Goal: Task Accomplishment & Management: Complete application form

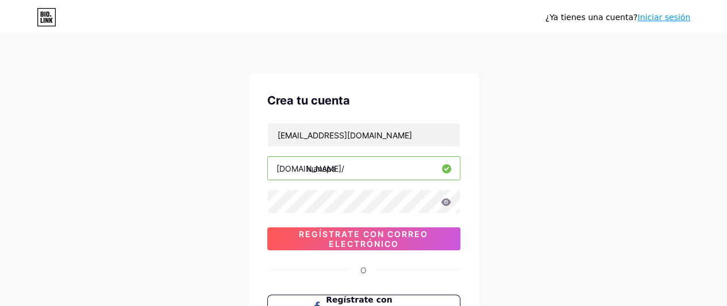
click at [511, 126] on div "¿Ya tienes una cuenta? Iniciar sesión Crea tu cuenta agencyalfa25@gmail.com bio…" at bounding box center [363, 220] width 727 height 440
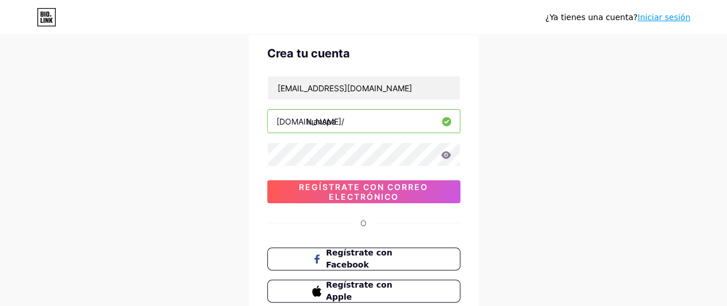
scroll to position [47, 0]
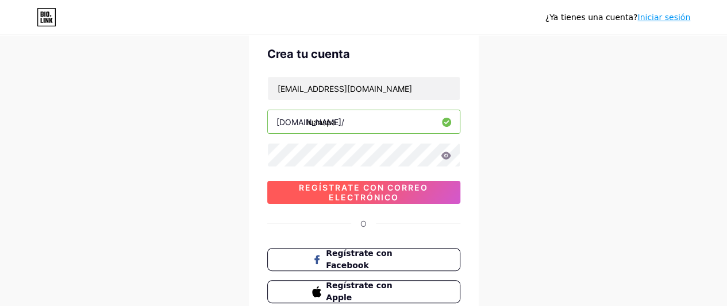
click at [390, 191] on font "Regístrate con correo electrónico" at bounding box center [363, 193] width 129 height 20
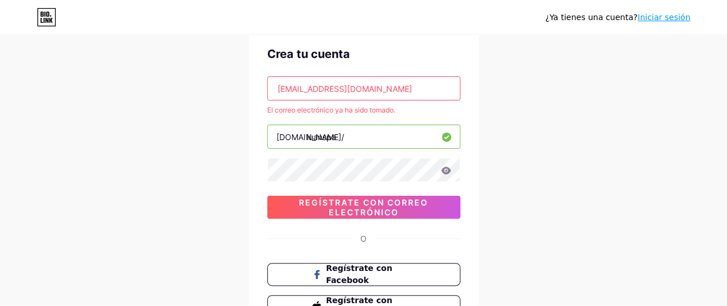
click at [668, 14] on font "Iniciar sesión" at bounding box center [664, 17] width 53 height 9
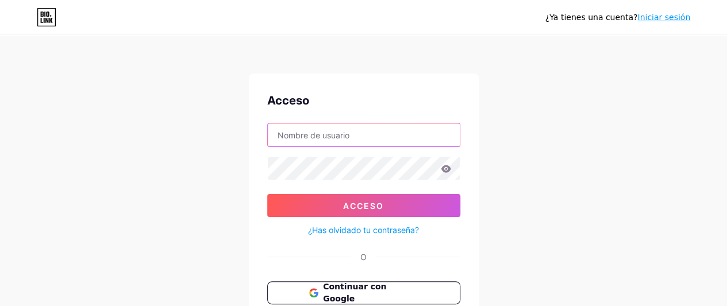
type input "[EMAIL_ADDRESS][DOMAIN_NAME]"
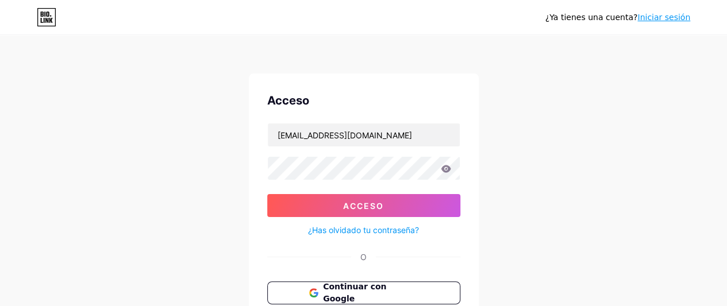
drag, startPoint x: 552, startPoint y: 177, endPoint x: 462, endPoint y: 185, distance: 90.1
click at [538, 177] on div "¿Ya tienes una cuenta? Iniciar sesión Acceso agencyalfa25@gmail.com Acceso ¿Has…" at bounding box center [363, 212] width 727 height 424
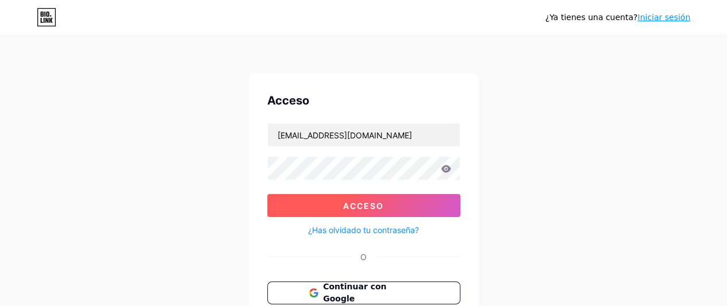
click at [418, 212] on button "Acceso" at bounding box center [363, 205] width 193 height 23
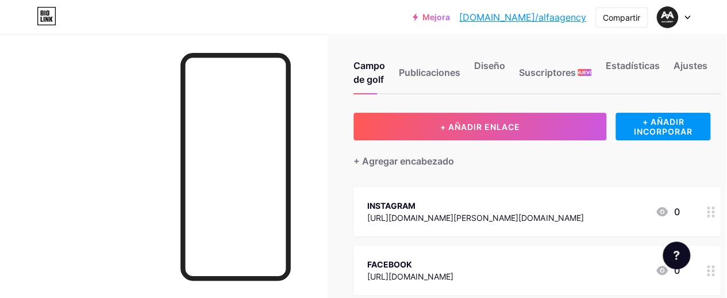
scroll to position [0, 1]
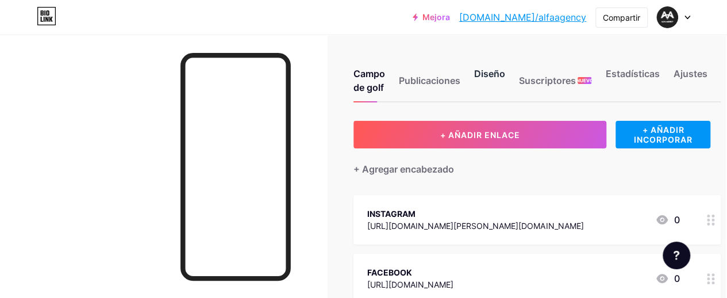
click at [489, 76] on font "Diseño" at bounding box center [489, 73] width 31 height 11
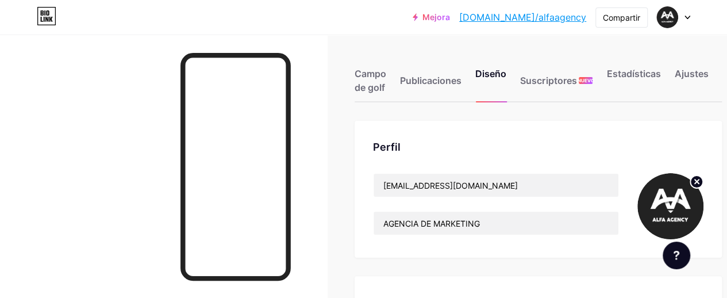
click at [395, 76] on div "Campo de golf Publicaciones Diseño Suscriptores NUEVO Estadísticas Ajustes" at bounding box center [538, 75] width 367 height 54
click at [413, 84] on font "Publicaciones" at bounding box center [431, 80] width 62 height 11
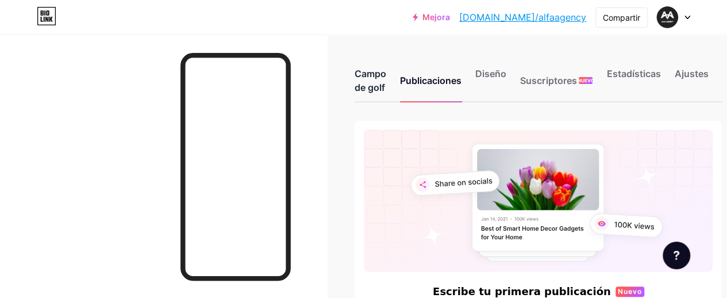
click at [379, 82] on font "Campo de golf" at bounding box center [371, 80] width 32 height 25
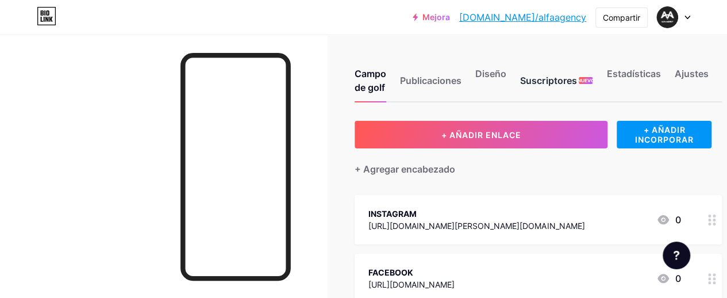
click at [582, 67] on div "Suscriptores NUEVO" at bounding box center [556, 84] width 72 height 34
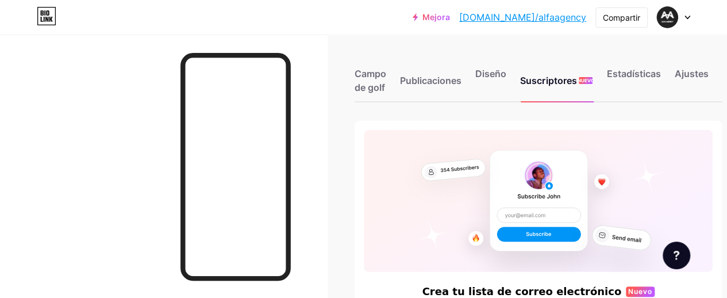
click at [645, 62] on div "Campo de golf Publicaciones Diseño Suscriptores NUEVO Estadísticas Ajustes" at bounding box center [538, 75] width 367 height 54
click at [646, 66] on div "Campo de golf Publicaciones Diseño Suscriptores NUEVO Estadísticas Ajustes" at bounding box center [538, 75] width 367 height 54
click at [661, 86] on div "Estadísticas" at bounding box center [634, 84] width 54 height 34
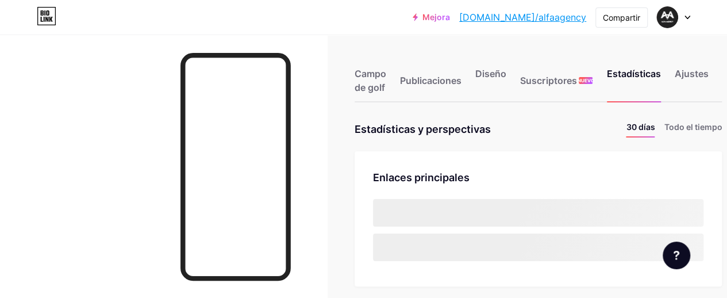
click at [684, 10] on div at bounding box center [673, 17] width 33 height 21
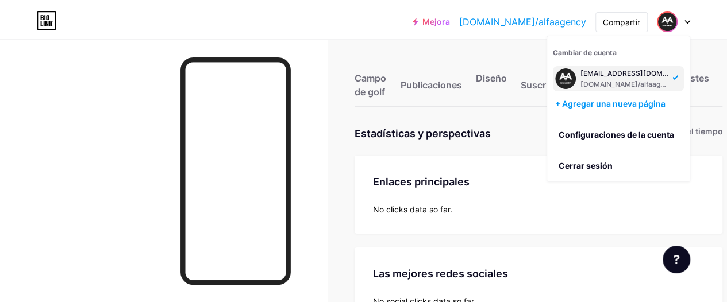
scroll to position [298, 727]
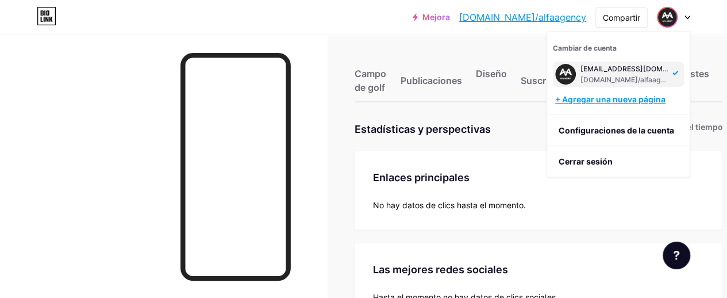
click at [649, 100] on font "+ Agregar una nueva página" at bounding box center [610, 99] width 110 height 10
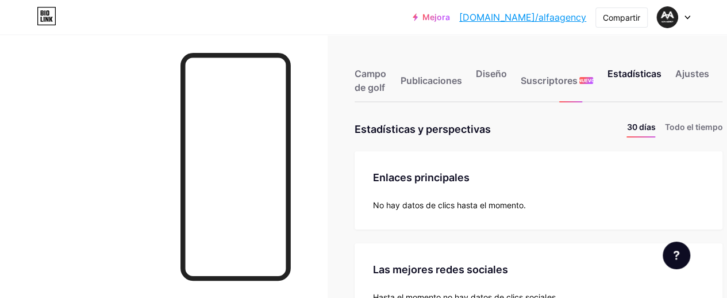
click at [44, 20] on icon at bounding box center [44, 19] width 1 height 5
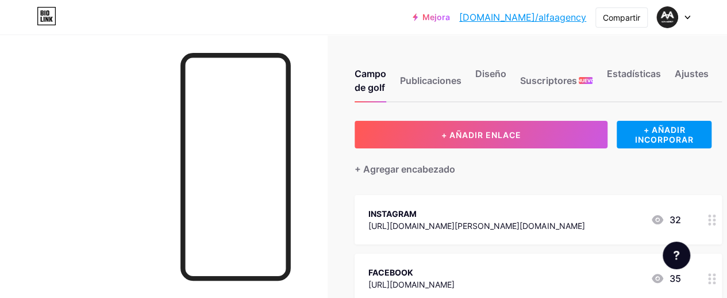
click at [685, 16] on icon at bounding box center [688, 18] width 6 height 4
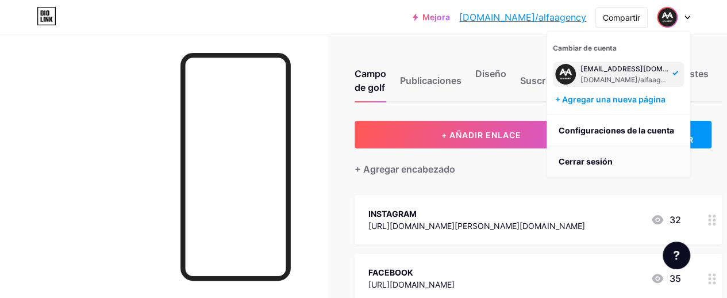
click at [606, 165] on font "Cerrar sesión" at bounding box center [586, 161] width 54 height 10
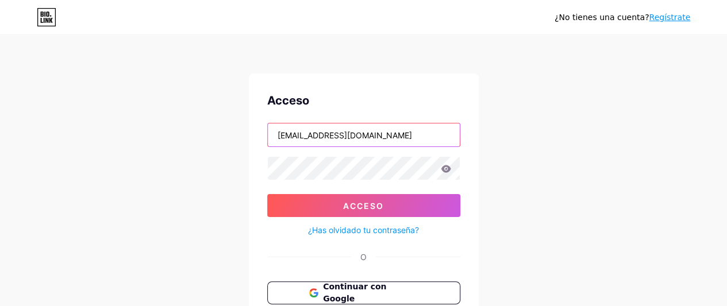
click at [402, 128] on input "[EMAIL_ADDRESS][DOMAIN_NAME]" at bounding box center [364, 135] width 192 height 23
click at [377, 135] on input "[EMAIL_ADDRESS][DOMAIN_NAME]" at bounding box center [364, 135] width 192 height 23
drag, startPoint x: 377, startPoint y: 135, endPoint x: 222, endPoint y: 174, distance: 160.1
click at [222, 174] on div "¿No tienes una cuenta? Regístrate Acceso agencyalfa25@gmail.com Acceso ¿Has olv…" at bounding box center [363, 212] width 727 height 424
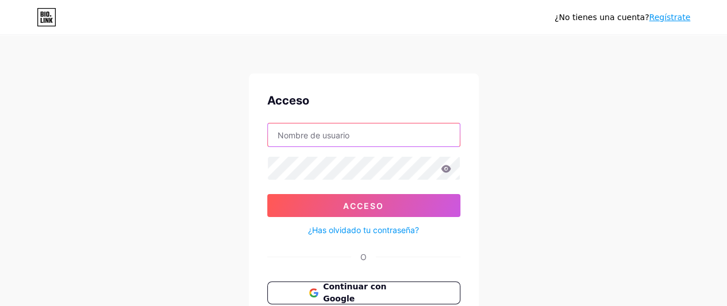
click at [300, 132] on input "text" at bounding box center [364, 135] width 192 height 23
paste input "@"
type input "[EMAIL_ADDRESS][DOMAIN_NAME]"
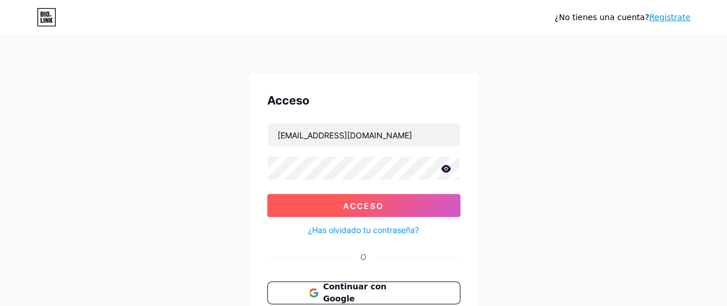
click at [302, 204] on button "Acceso" at bounding box center [363, 205] width 193 height 23
click at [316, 201] on button "Acceso" at bounding box center [363, 205] width 193 height 23
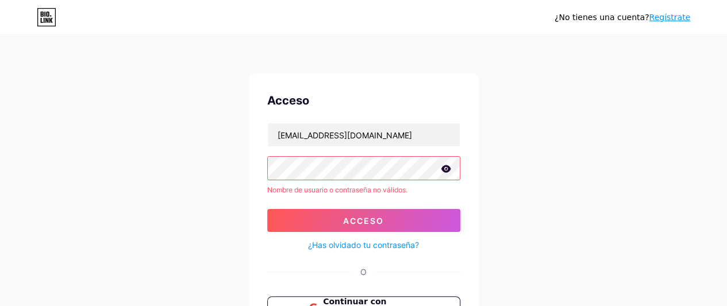
click at [267, 209] on button "Acceso" at bounding box center [363, 220] width 193 height 23
click at [547, 206] on div "¿No tienes una cuenta? Regístrate Acceso luanspa405@gmail.com Invalid username …" at bounding box center [363, 219] width 727 height 439
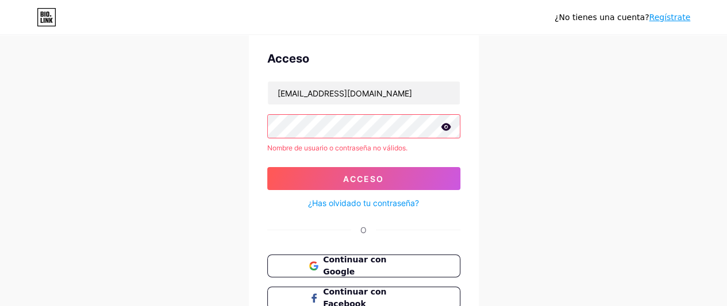
scroll to position [45, 0]
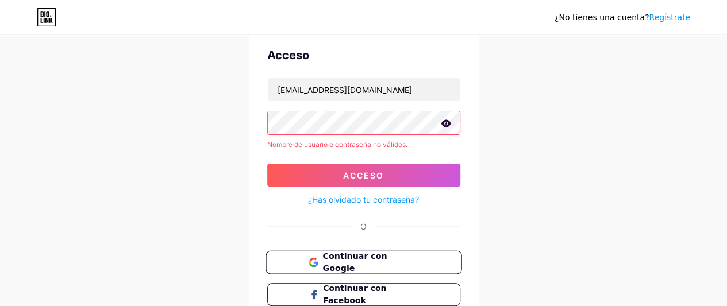
click at [370, 256] on font "Continuar con Google" at bounding box center [355, 263] width 64 height 22
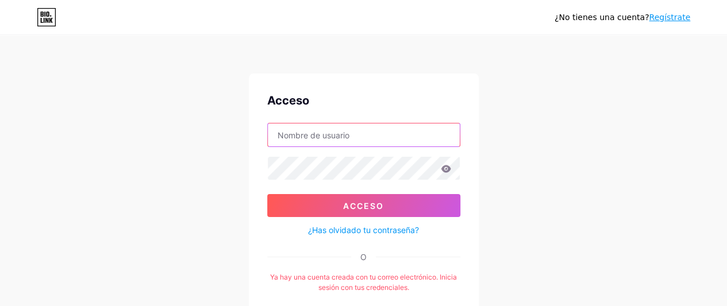
type input "[EMAIL_ADDRESS][DOMAIN_NAME]"
drag, startPoint x: 373, startPoint y: 140, endPoint x: 271, endPoint y: 145, distance: 102.5
click at [271, 145] on input "[EMAIL_ADDRESS][DOMAIN_NAME]" at bounding box center [364, 135] width 192 height 23
type input "luanspa405@gmail.com"
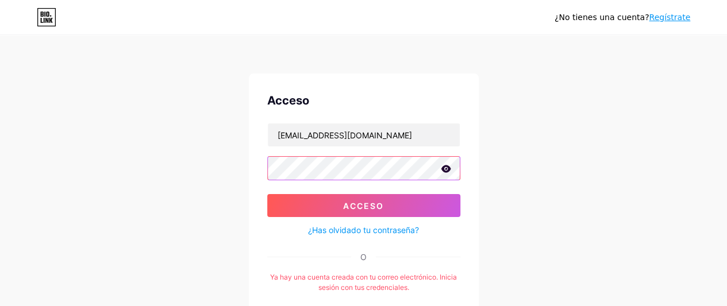
click at [266, 167] on div "Acceso luanspa405@gmail.com Acceso ¿Has olvidado tu contraseña? O Ya hay una cu…" at bounding box center [364, 246] width 230 height 344
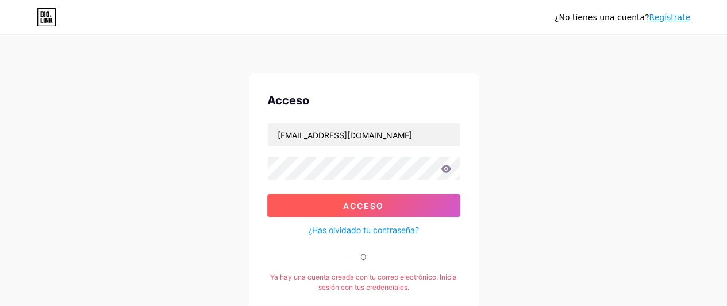
click at [310, 205] on button "Acceso" at bounding box center [363, 205] width 193 height 23
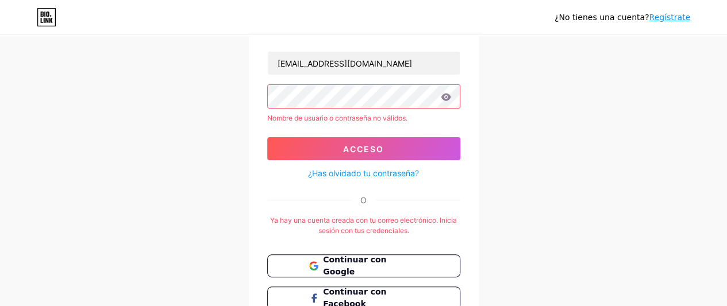
scroll to position [73, 0]
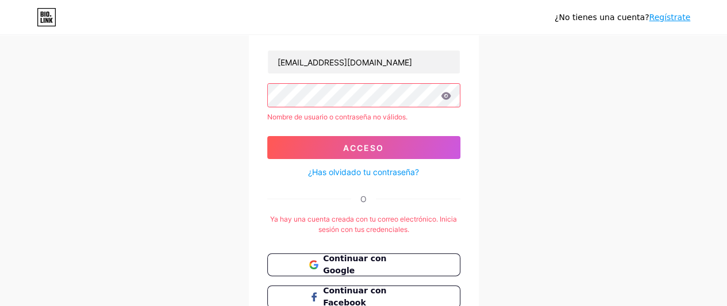
click at [342, 112] on div "Nombre de usuario o contraseña no válidos." at bounding box center [363, 117] width 193 height 10
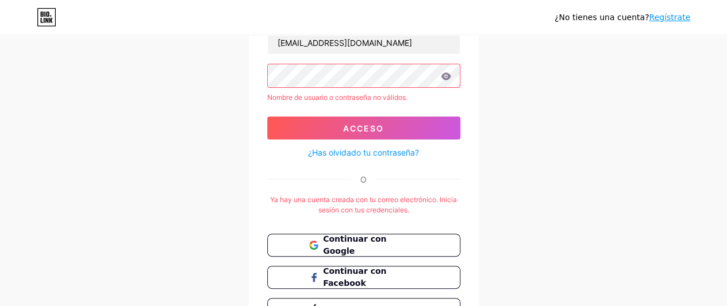
scroll to position [101, 0]
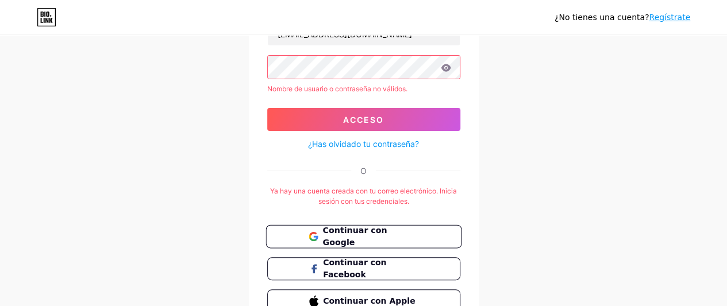
click at [367, 238] on font "Continuar con Google" at bounding box center [355, 237] width 64 height 22
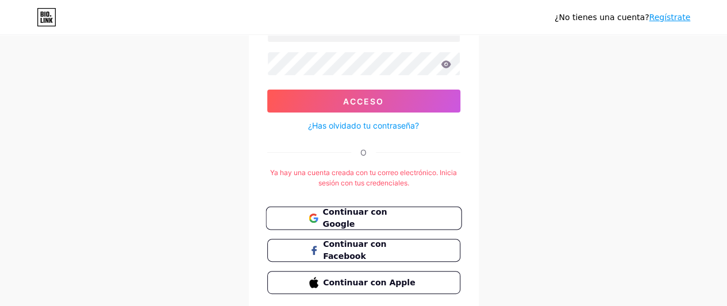
scroll to position [106, 0]
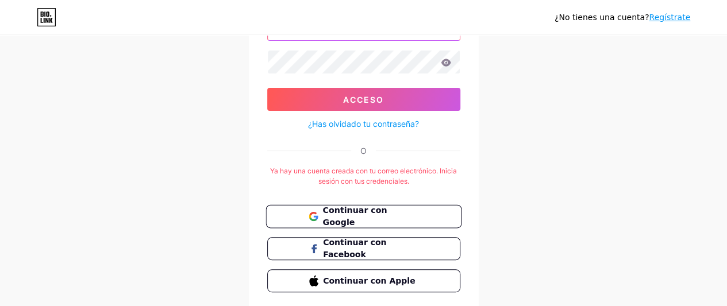
type input "[EMAIL_ADDRESS][DOMAIN_NAME]"
click at [387, 214] on font "Continuar con Google" at bounding box center [355, 217] width 64 height 22
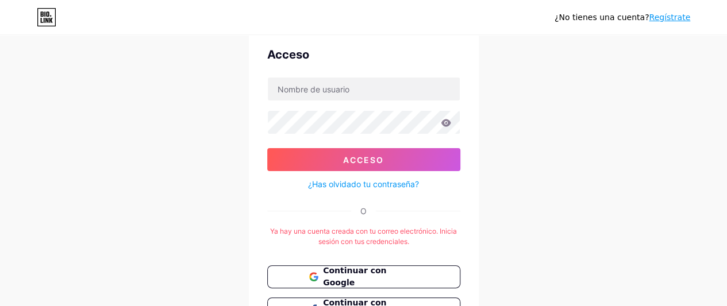
scroll to position [45, 0]
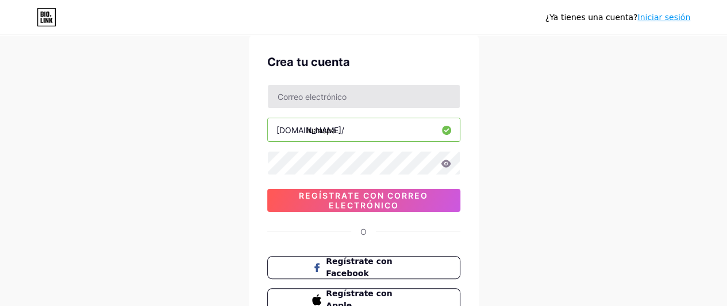
scroll to position [60, 0]
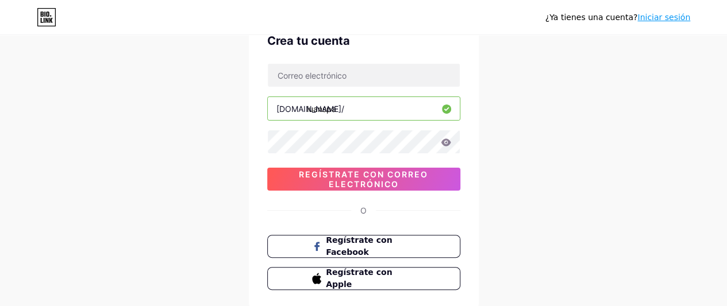
click at [667, 15] on font "Iniciar sesión" at bounding box center [664, 17] width 53 height 9
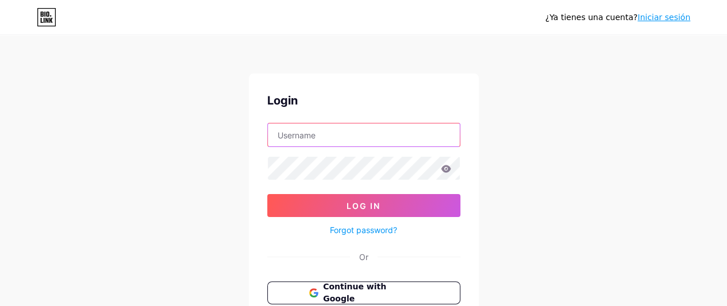
type input "[EMAIL_ADDRESS][DOMAIN_NAME]"
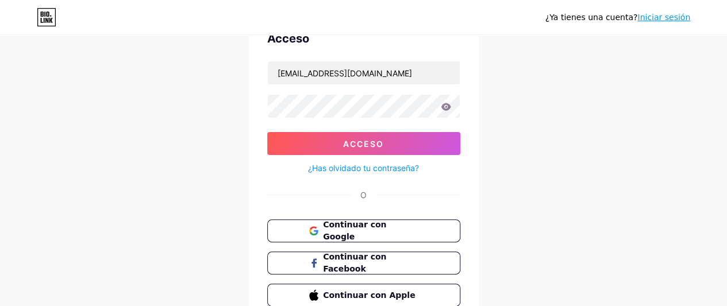
scroll to position [63, 0]
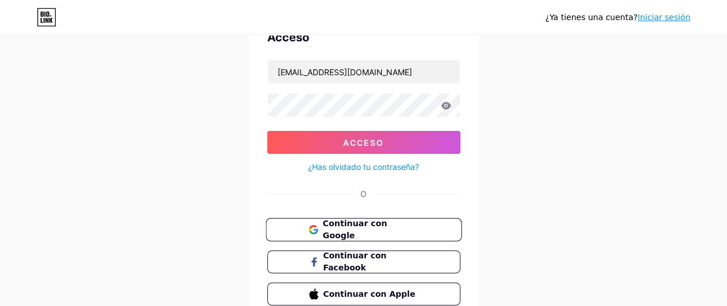
click at [386, 231] on font "Continuar con Google" at bounding box center [355, 230] width 64 height 22
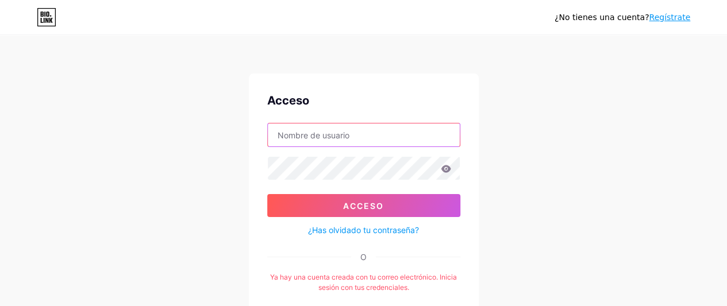
type input "agencyalfa25@gmail.com"
drag, startPoint x: 389, startPoint y: 129, endPoint x: 257, endPoint y: 141, distance: 132.2
click at [257, 141] on div "Acceso agencyalfa25@gmail.com Acceso ¿Has olvidado tu contraseña? O Ya hay una …" at bounding box center [364, 246] width 230 height 344
click at [337, 141] on input "luaspa405" at bounding box center [364, 135] width 192 height 23
paste input "@"
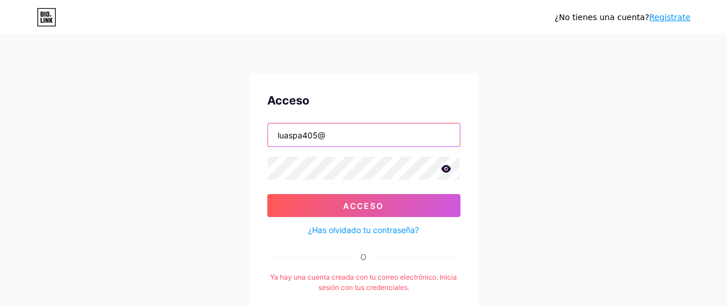
click at [355, 139] on input "luaspa405@" at bounding box center [364, 135] width 192 height 23
type input "luaspa405@gmail.com"
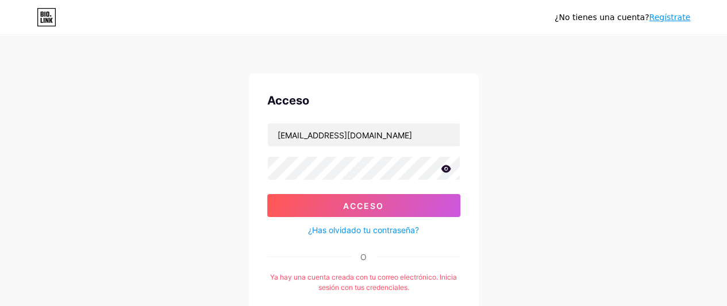
click at [448, 168] on icon at bounding box center [446, 168] width 10 height 7
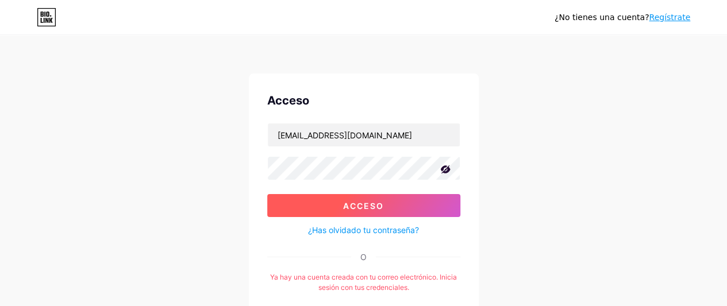
click at [428, 206] on button "Acceso" at bounding box center [363, 205] width 193 height 23
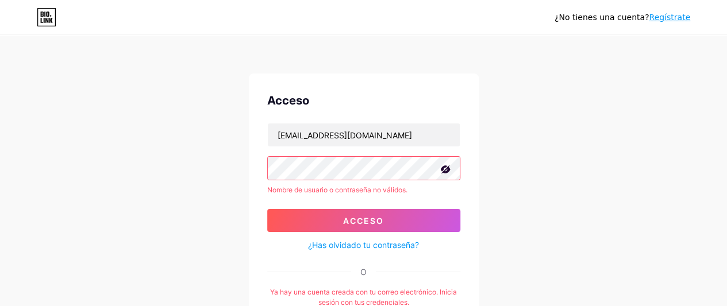
drag, startPoint x: 428, startPoint y: 206, endPoint x: 436, endPoint y: 206, distance: 8.0
click at [435, 206] on form "luaspa405@gmail.com Nombre de usuario o contraseña no válidos. Acceso ¿Has olvi…" at bounding box center [363, 187] width 193 height 129
click at [436, 206] on form "luaspa405@gmail.com Nombre de usuario o contraseña no válidos. Acceso ¿Has olvi…" at bounding box center [363, 187] width 193 height 129
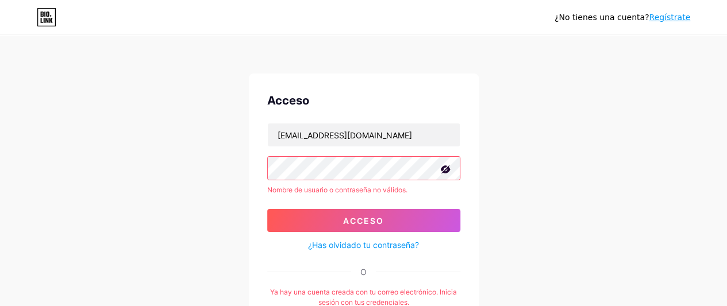
click at [436, 206] on form "luaspa405@gmail.com Nombre de usuario o contraseña no válidos. Acceso ¿Has olvi…" at bounding box center [363, 187] width 193 height 129
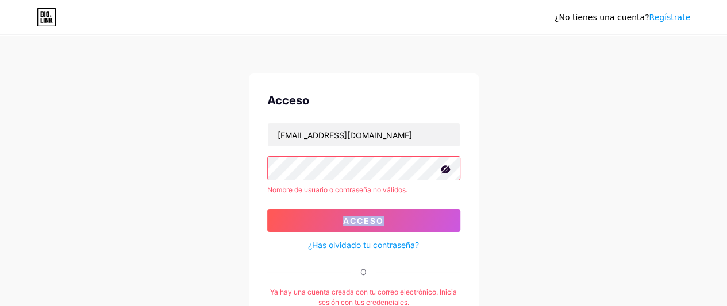
click at [436, 206] on form "luaspa405@gmail.com Nombre de usuario o contraseña no válidos. Acceso ¿Has olvi…" at bounding box center [363, 187] width 193 height 129
click at [496, 173] on div "¿No tienes una cuenta? Regístrate Acceso luaspa405@gmail.com Nombre de usuario …" at bounding box center [363, 234] width 727 height 469
click at [673, 13] on font "Regístrate" at bounding box center [669, 17] width 41 height 9
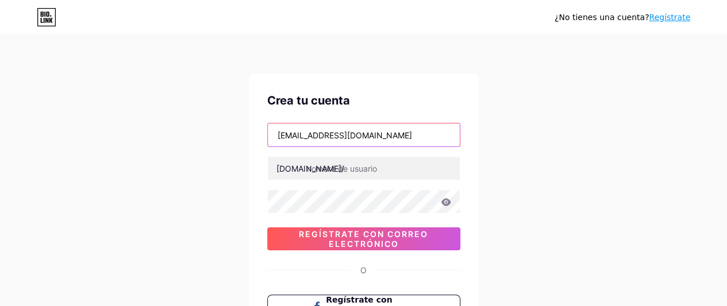
click at [383, 134] on input "agencyalfa25@gmail.com" at bounding box center [364, 135] width 192 height 23
type input "a"
click at [676, 17] on font "Regístrate" at bounding box center [669, 17] width 41 height 9
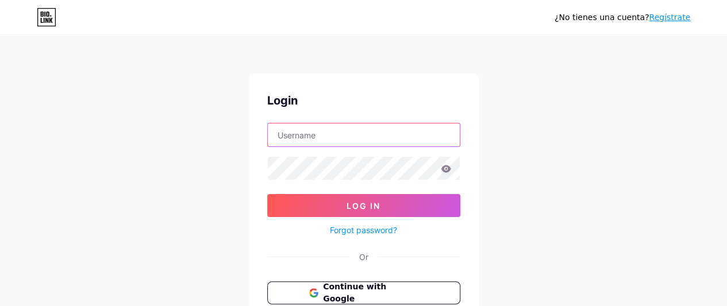
type input "agencyalfa25@gmail.com"
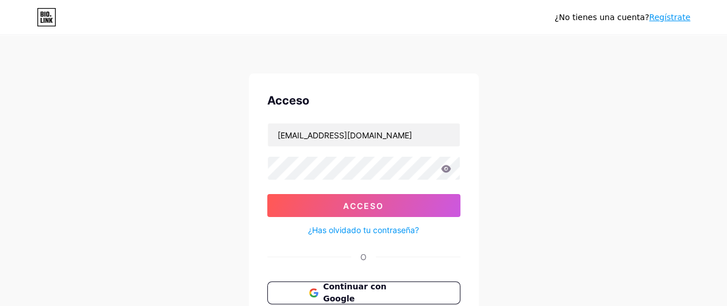
click at [676, 17] on font "Regístrate" at bounding box center [669, 17] width 41 height 9
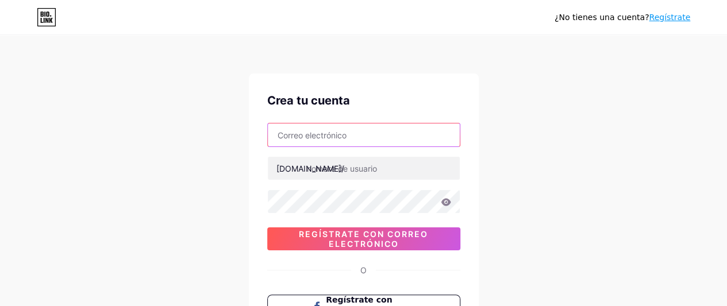
click at [405, 135] on input "text" at bounding box center [364, 135] width 192 height 23
type input "luanspa405@gmail.com"
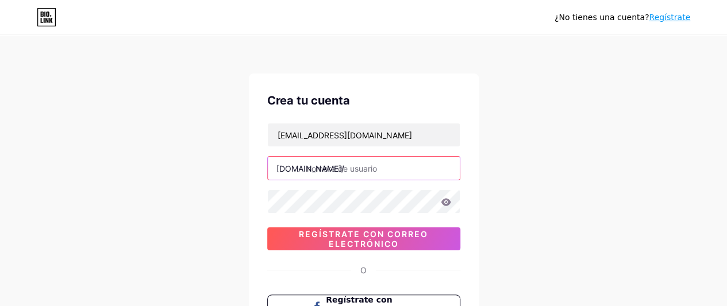
click at [397, 167] on input "text" at bounding box center [364, 168] width 192 height 23
type input "l"
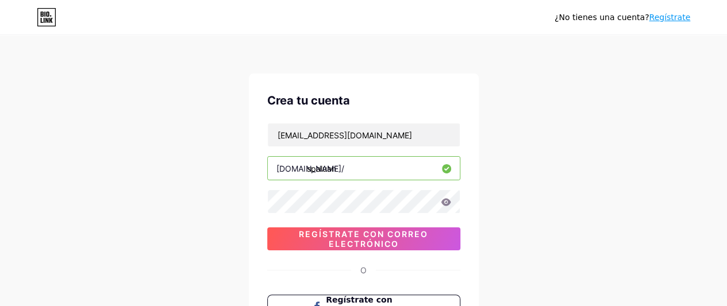
type input "spaluan"
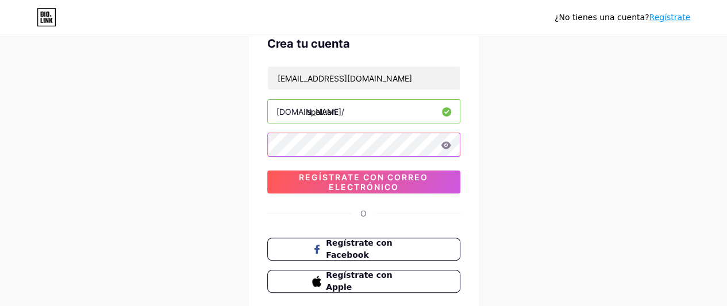
scroll to position [60, 0]
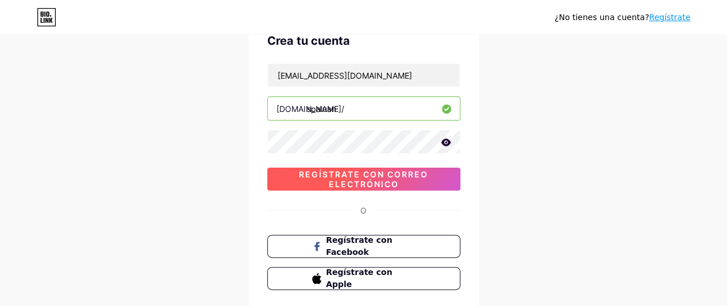
click at [315, 174] on font "Regístrate con correo electrónico" at bounding box center [363, 180] width 129 height 20
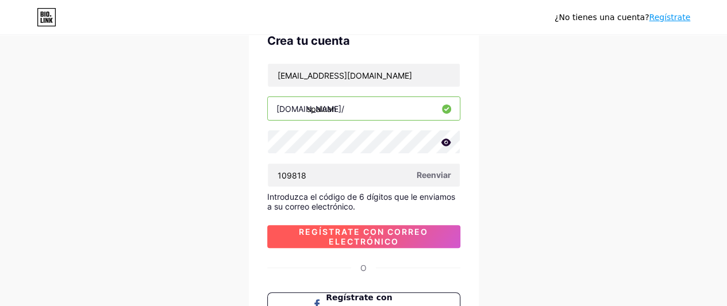
type input "109818"
click at [365, 233] on font "Regístrate con correo electrónico" at bounding box center [363, 237] width 129 height 20
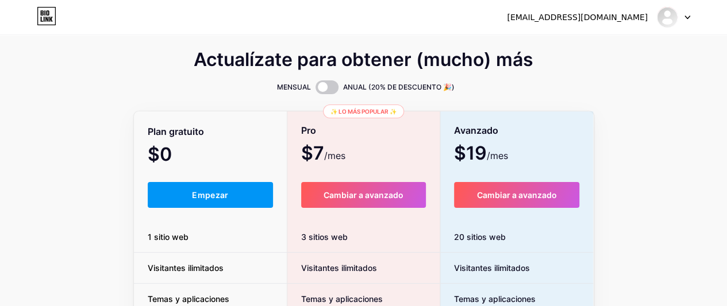
click at [683, 11] on div at bounding box center [673, 17] width 33 height 21
click at [644, 49] on link "Panel" at bounding box center [618, 47] width 143 height 31
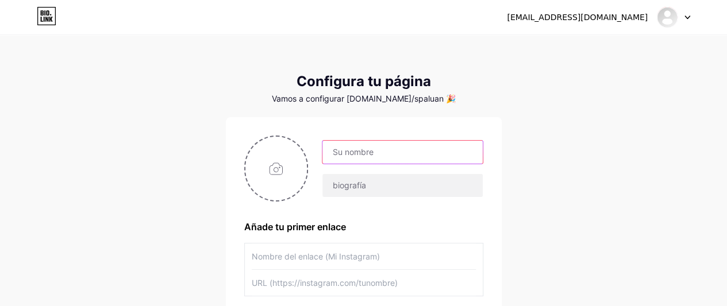
click at [409, 160] on input "text" at bounding box center [403, 152] width 160 height 23
type input "luanspa"
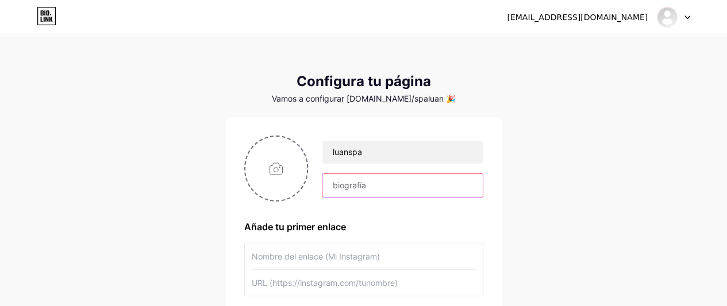
click at [362, 186] on input "text" at bounding box center [403, 185] width 160 height 23
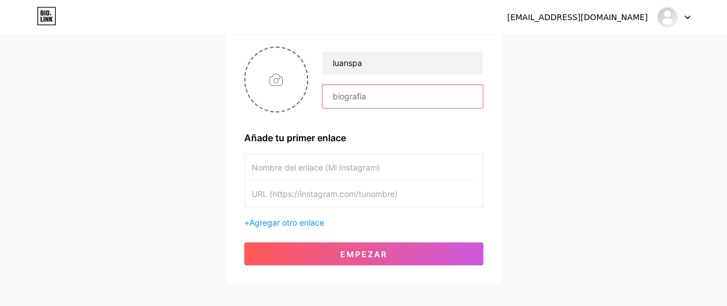
scroll to position [90, 0]
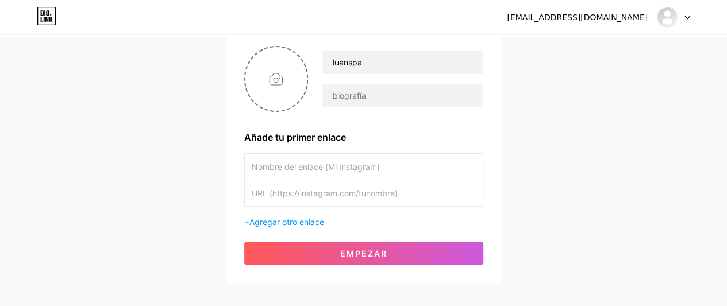
click at [343, 167] on input "text" at bounding box center [364, 167] width 224 height 26
type input "INSTAGRAM"
click at [343, 199] on input "text" at bounding box center [364, 194] width 224 height 26
paste input "[URL][DOMAIN_NAME][DOMAIN_NAME]"
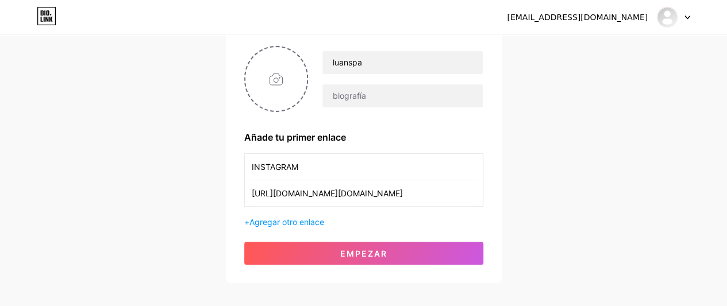
scroll to position [0, 86]
type input "[URL][DOMAIN_NAME][DOMAIN_NAME]"
click at [315, 224] on font "Agregar otro enlace" at bounding box center [287, 222] width 75 height 10
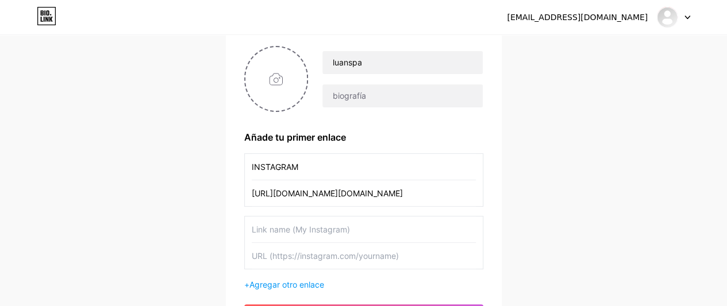
click at [315, 232] on input "text" at bounding box center [364, 230] width 224 height 26
type input "FACEBOOK"
click at [365, 249] on input "text" at bounding box center [364, 256] width 224 height 26
paste input "[URL][DOMAIN_NAME]"
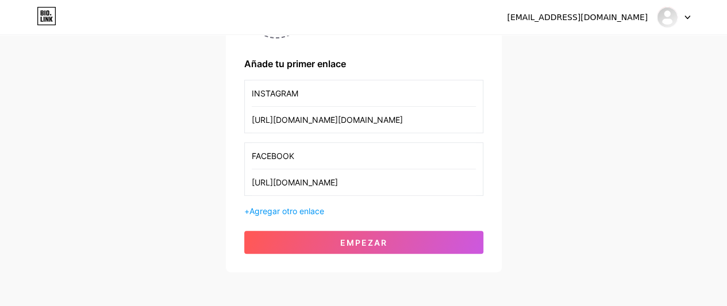
scroll to position [176, 0]
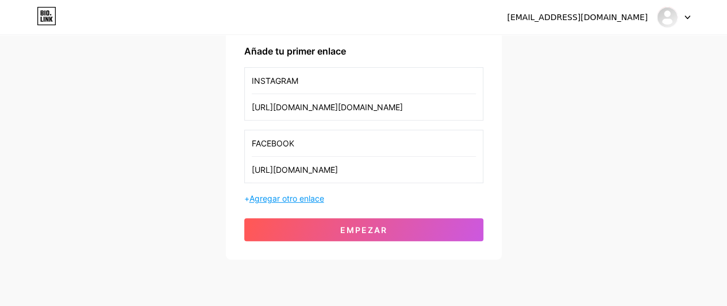
type input "[URL][DOMAIN_NAME]"
click at [305, 195] on font "Agregar otro enlace" at bounding box center [287, 199] width 75 height 10
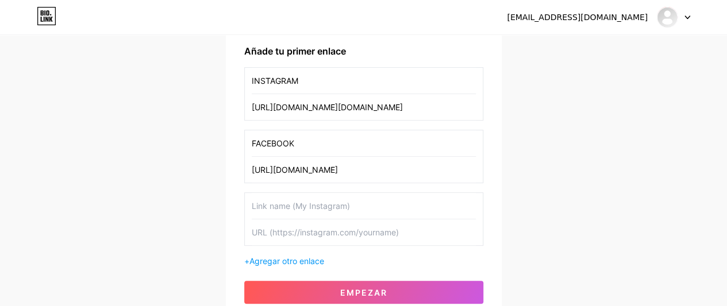
click at [304, 205] on input "text" at bounding box center [364, 206] width 224 height 26
type input "WHATSAPP"
click at [307, 227] on input "text" at bounding box center [364, 233] width 224 height 26
paste input "[URL][DOMAIN_NAME]"
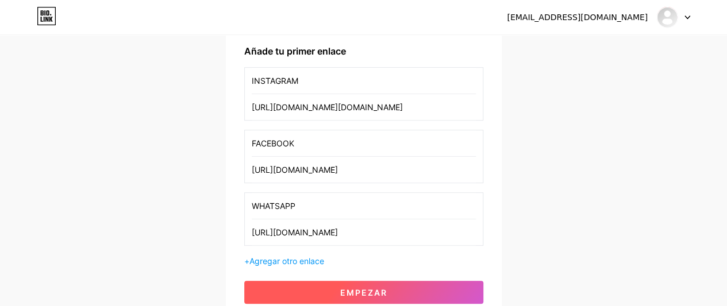
type input "[URL][DOMAIN_NAME]"
click at [387, 287] on button "Empezar" at bounding box center [363, 292] width 239 height 23
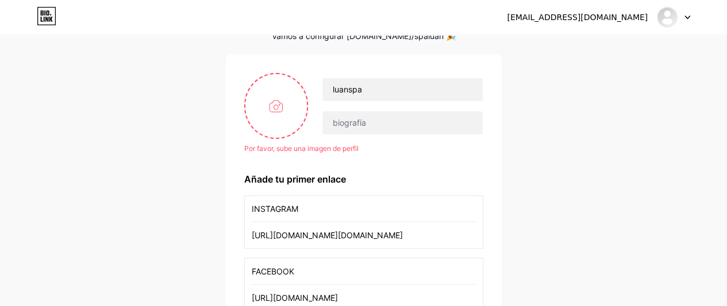
scroll to position [59, 0]
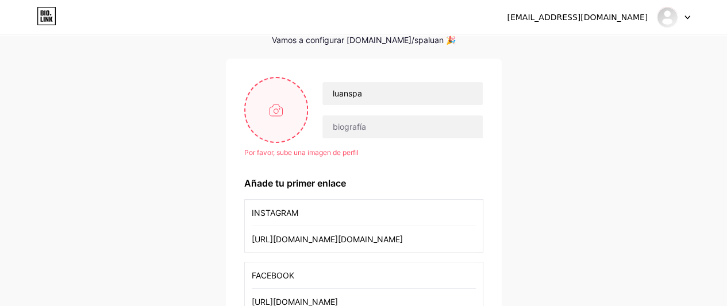
click at [275, 114] on input "file" at bounding box center [277, 110] width 62 height 64
type input "C:\fakepath\WhatsApp Image 2025-08-15 at 4.13.49 PM.jpeg"
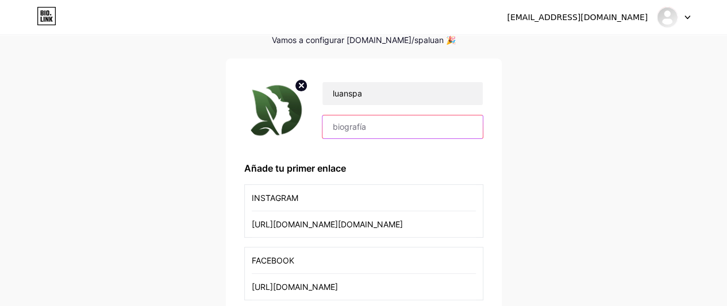
click at [354, 119] on input "text" at bounding box center [403, 127] width 160 height 23
paste input "&"
type input "Spa & Bienestar"
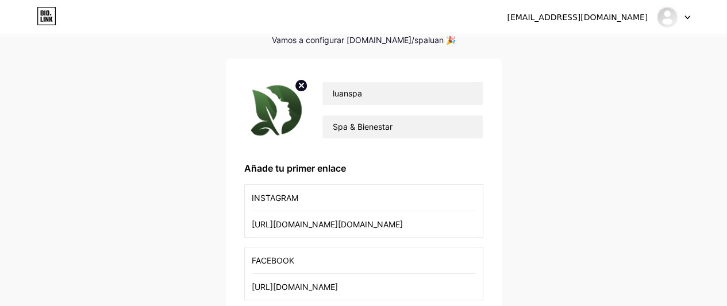
click at [428, 154] on div "luanspa Spa & Bienestar Añade tu primer enlace INSTAGRAM https://www.instagram.…" at bounding box center [363, 249] width 239 height 344
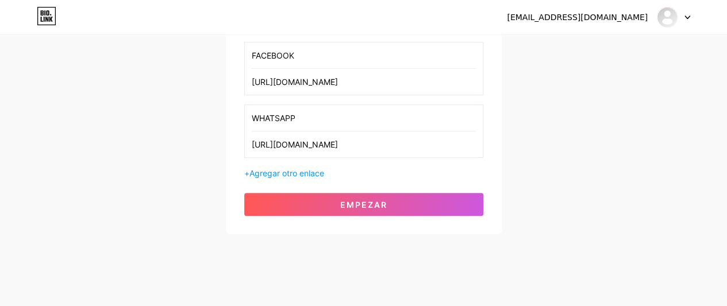
scroll to position [264, 0]
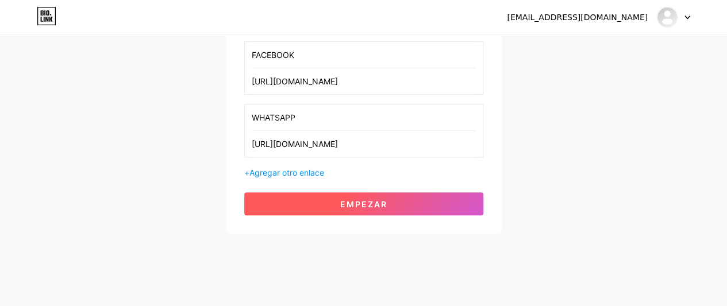
click at [386, 202] on font "Empezar" at bounding box center [363, 205] width 47 height 10
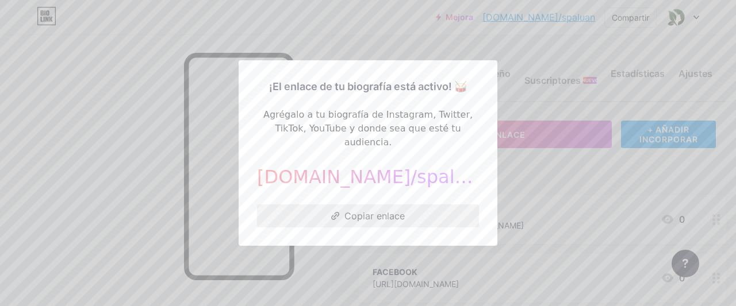
click at [379, 210] on font "Copiar enlace" at bounding box center [374, 215] width 60 height 11
click at [382, 211] on font "Copiar enlace" at bounding box center [374, 215] width 60 height 11
click at [508, 173] on div at bounding box center [368, 153] width 736 height 306
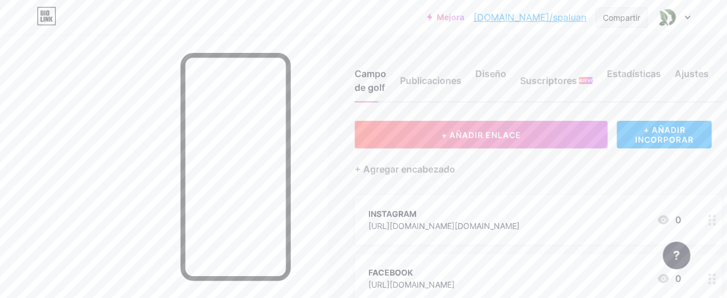
click at [622, 11] on div "Compartir" at bounding box center [621, 17] width 37 height 12
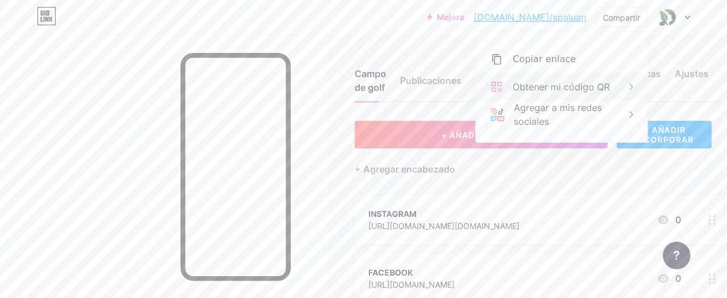
click at [599, 96] on div "Obtener mi código QR" at bounding box center [561, 87] width 171 height 28
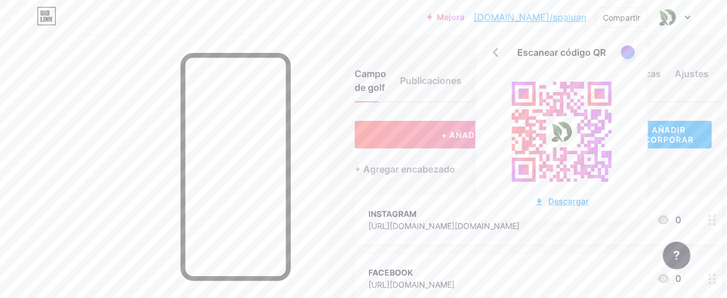
click at [565, 197] on font "Descargar" at bounding box center [569, 201] width 41 height 10
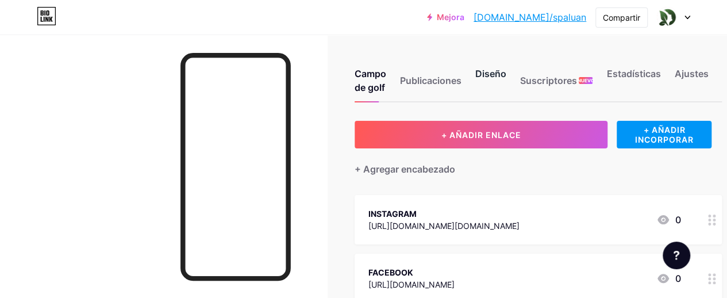
click at [490, 73] on font "Diseño" at bounding box center [490, 73] width 31 height 11
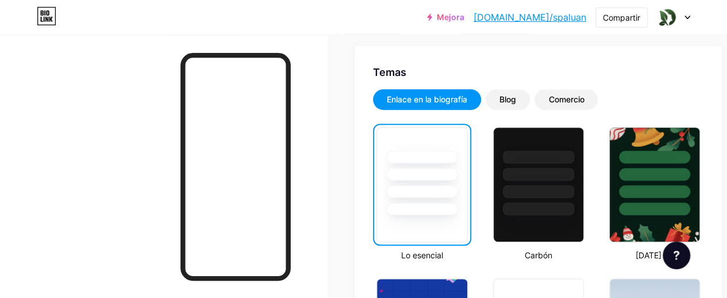
scroll to position [345, 0]
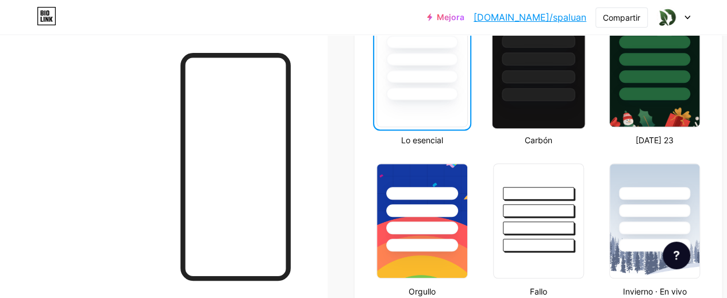
click at [558, 104] on div at bounding box center [539, 69] width 94 height 118
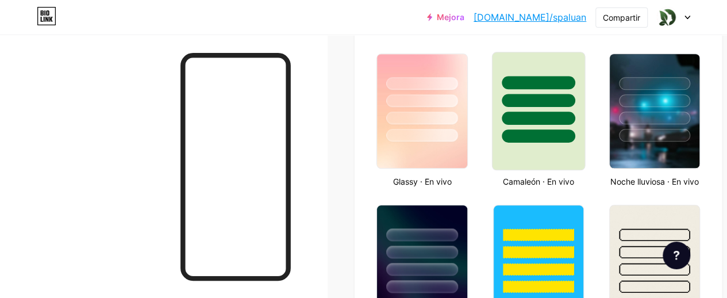
scroll to position [632, 0]
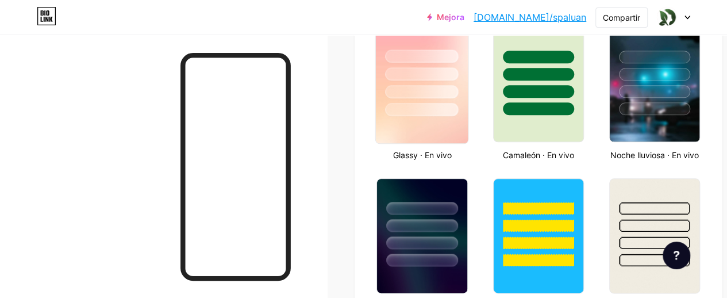
click at [443, 111] on div at bounding box center [422, 109] width 74 height 13
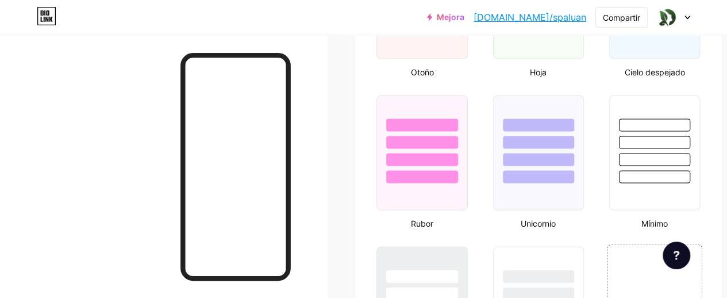
scroll to position [1151, 0]
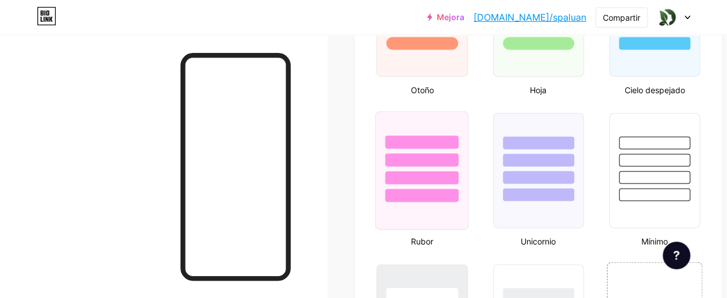
click at [455, 193] on div at bounding box center [422, 195] width 74 height 13
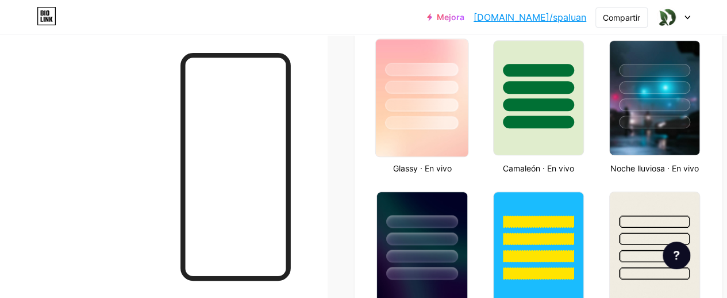
scroll to position [576, 0]
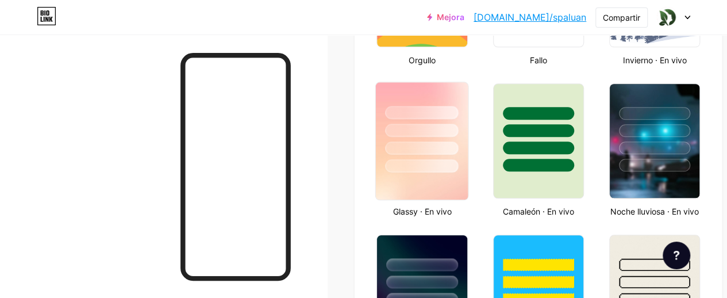
click at [452, 135] on div at bounding box center [422, 130] width 74 height 13
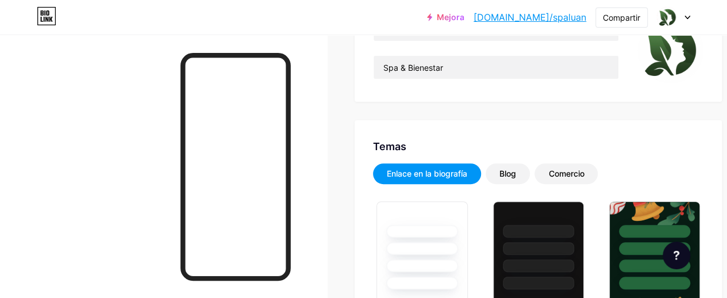
scroll to position [174, 0]
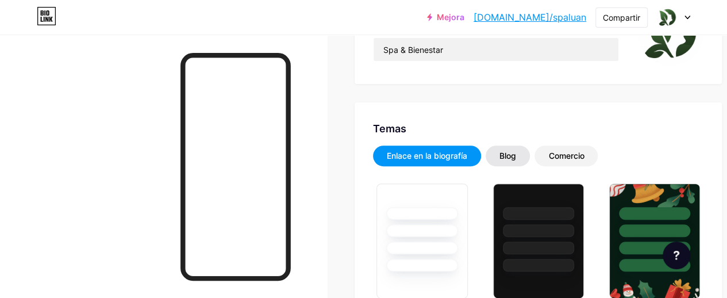
click at [512, 159] on font "Blog" at bounding box center [508, 156] width 17 height 10
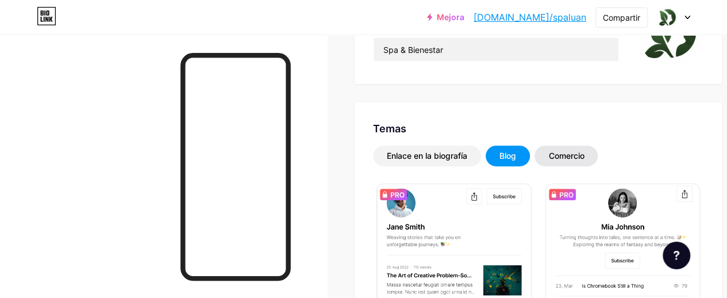
click at [566, 148] on div "Comercio" at bounding box center [566, 155] width 63 height 21
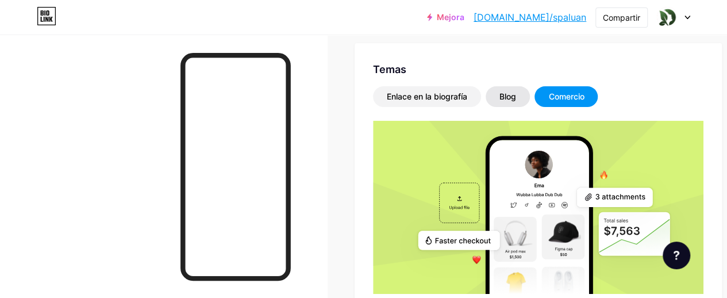
scroll to position [289, 0]
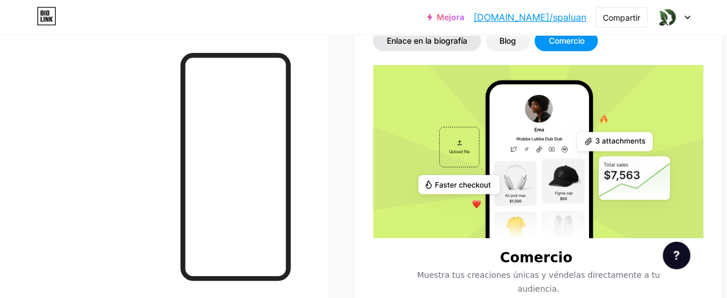
click at [417, 39] on font "Enlace en la biografía" at bounding box center [427, 41] width 80 height 10
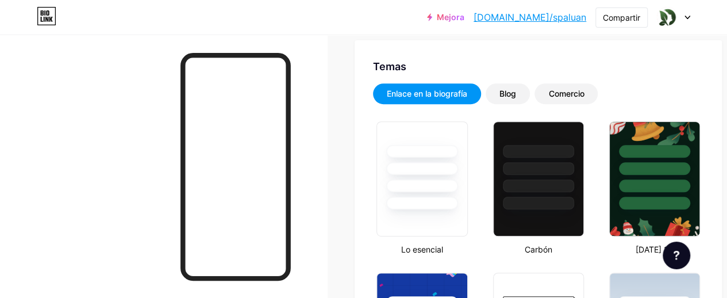
scroll to position [231, 0]
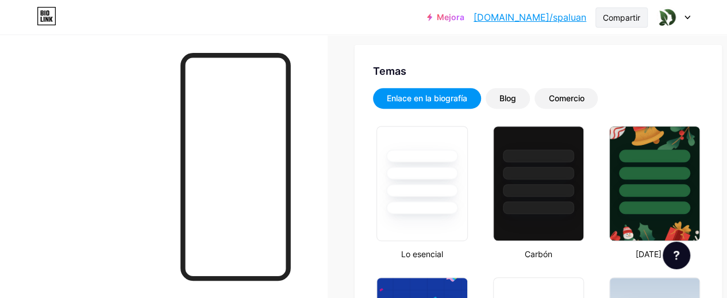
click at [615, 22] on div "Compartir" at bounding box center [621, 17] width 37 height 12
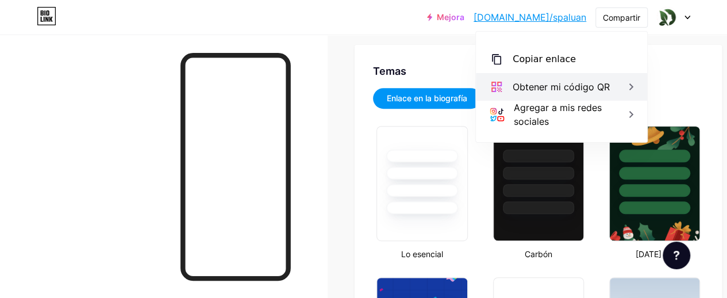
click at [628, 89] on icon at bounding box center [631, 87] width 14 height 14
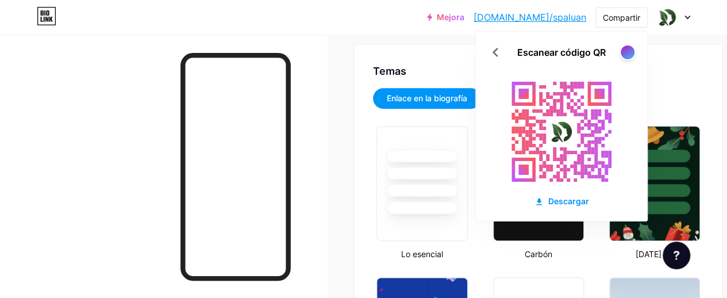
click at [620, 59] on div "Escanear código QR Descargar" at bounding box center [561, 126] width 171 height 189
click at [623, 57] on div at bounding box center [627, 52] width 14 height 14
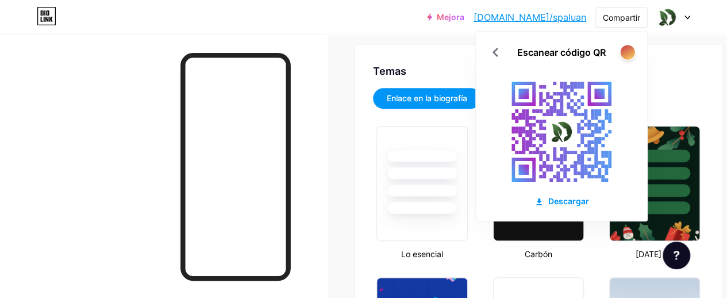
click at [626, 56] on div at bounding box center [627, 52] width 14 height 14
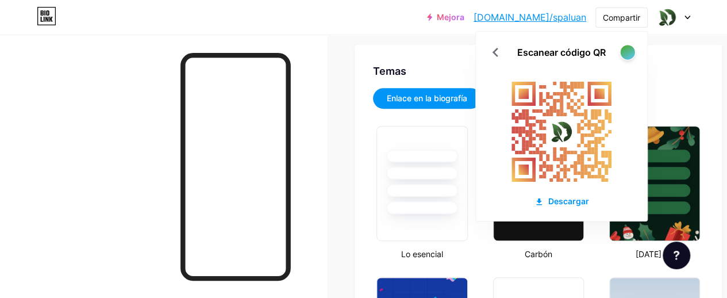
click at [626, 56] on div at bounding box center [627, 52] width 14 height 14
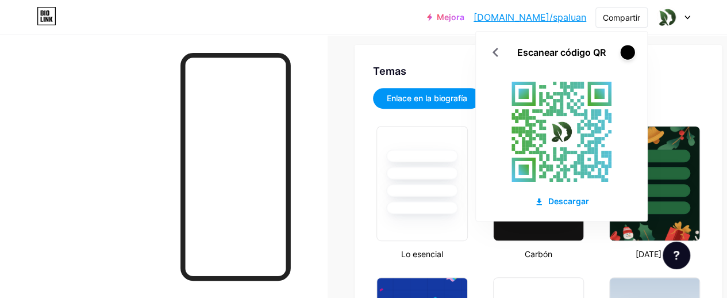
click at [626, 56] on div at bounding box center [627, 52] width 14 height 14
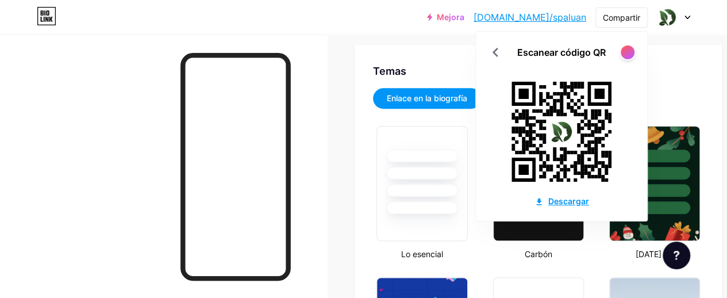
click at [576, 203] on font "Descargar" at bounding box center [569, 201] width 41 height 10
click at [545, 12] on font "[DOMAIN_NAME]/spaluan" at bounding box center [530, 16] width 113 height 11
click at [658, 64] on div "Temas" at bounding box center [538, 71] width 331 height 16
